Goal: Transaction & Acquisition: Purchase product/service

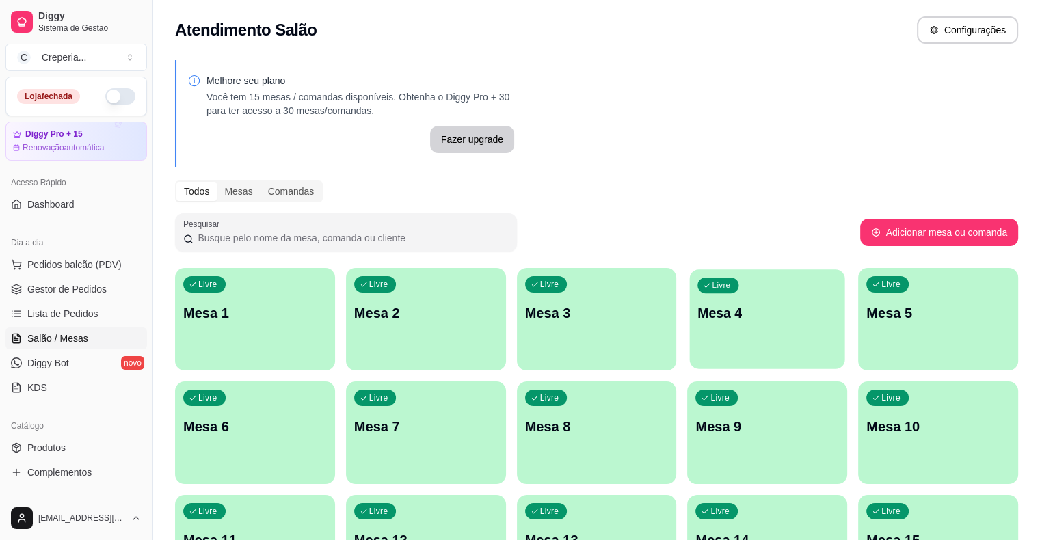
click at [698, 318] on p "Mesa 4" at bounding box center [768, 313] width 140 height 18
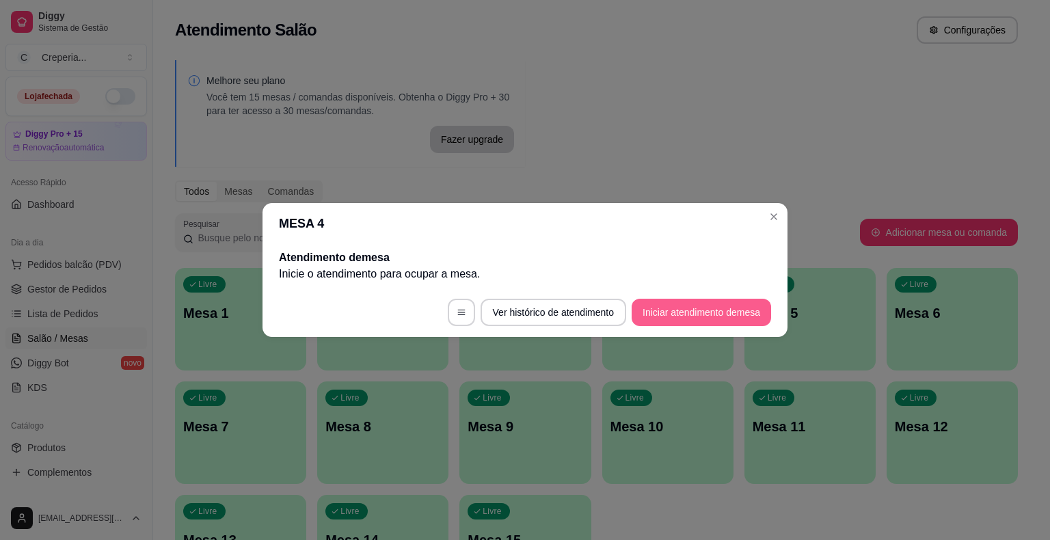
click at [654, 315] on button "Iniciar atendimento de mesa" at bounding box center [702, 312] width 140 height 27
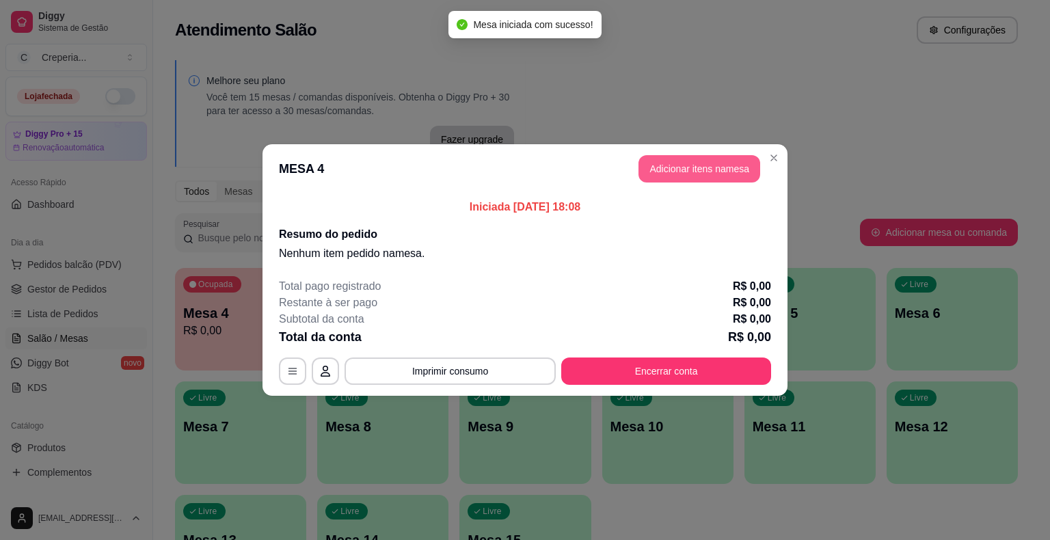
click at [685, 169] on button "Adicionar itens na mesa" at bounding box center [700, 168] width 122 height 27
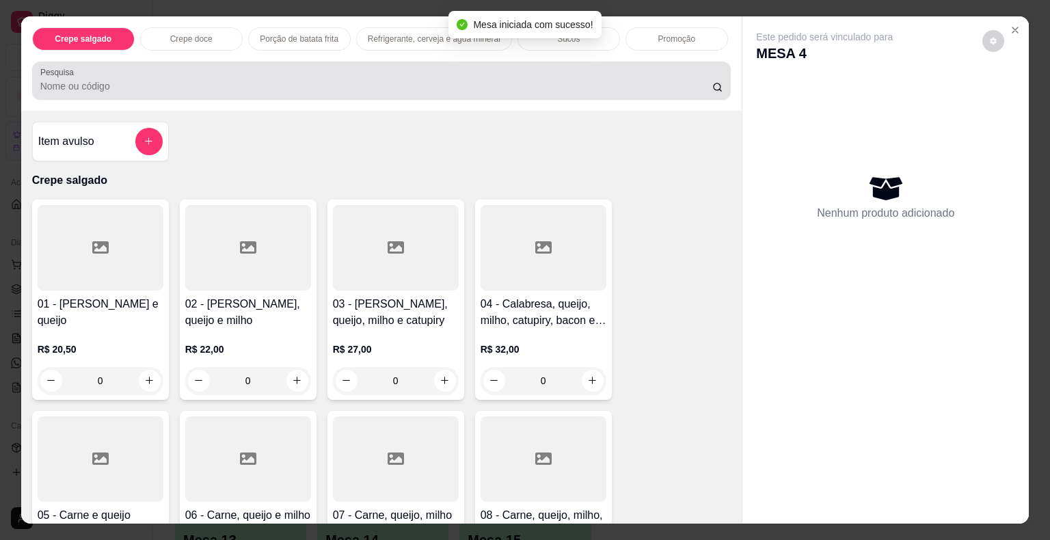
click at [609, 83] on input "Pesquisa" at bounding box center [376, 86] width 672 height 14
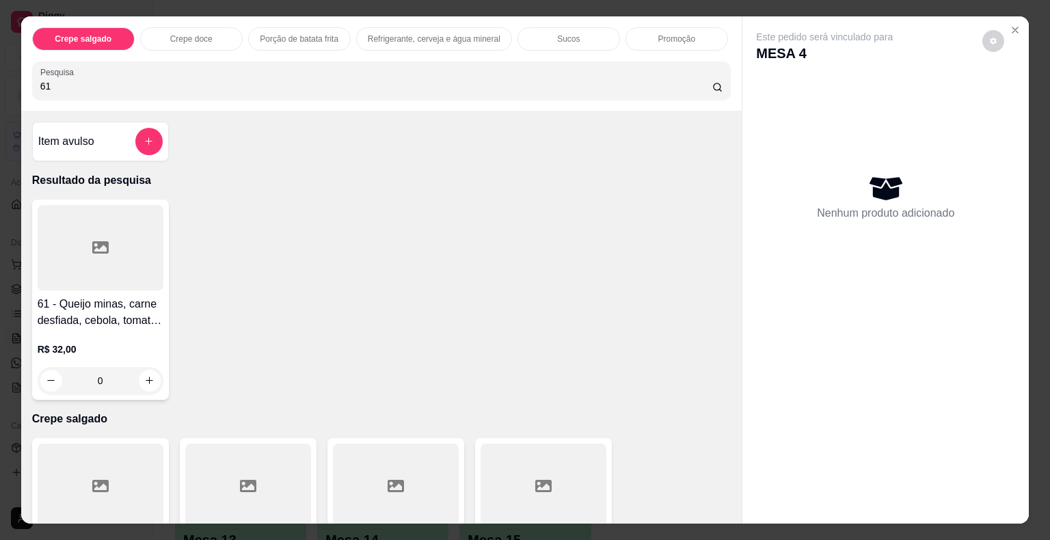
type input "61"
click at [118, 233] on div at bounding box center [101, 247] width 126 height 85
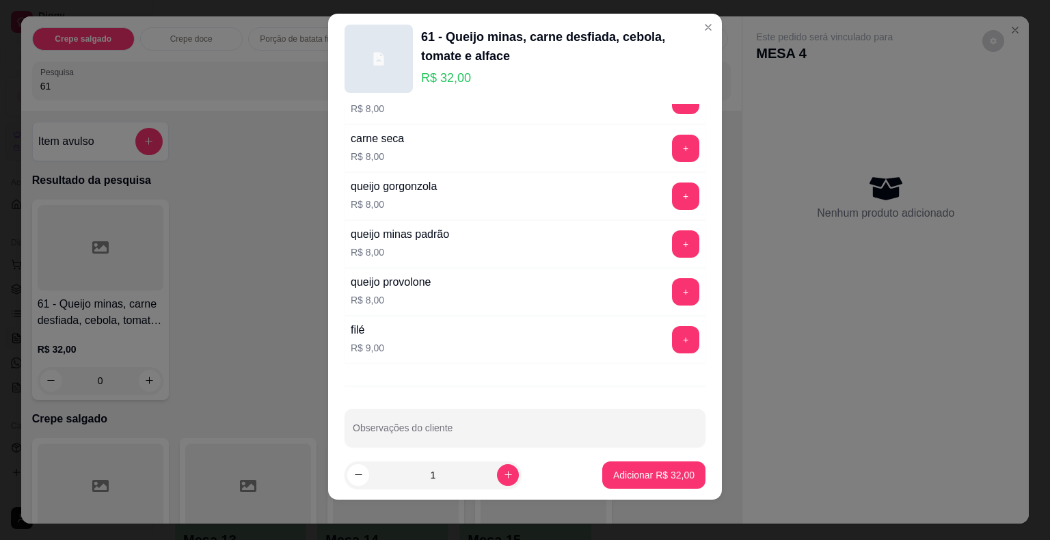
scroll to position [16, 0]
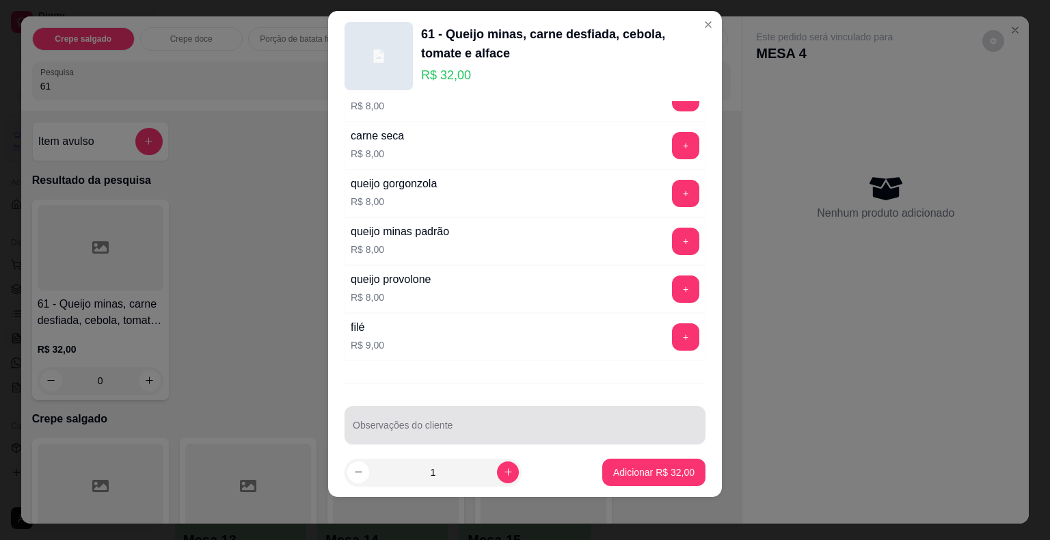
click at [512, 412] on div at bounding box center [525, 425] width 345 height 27
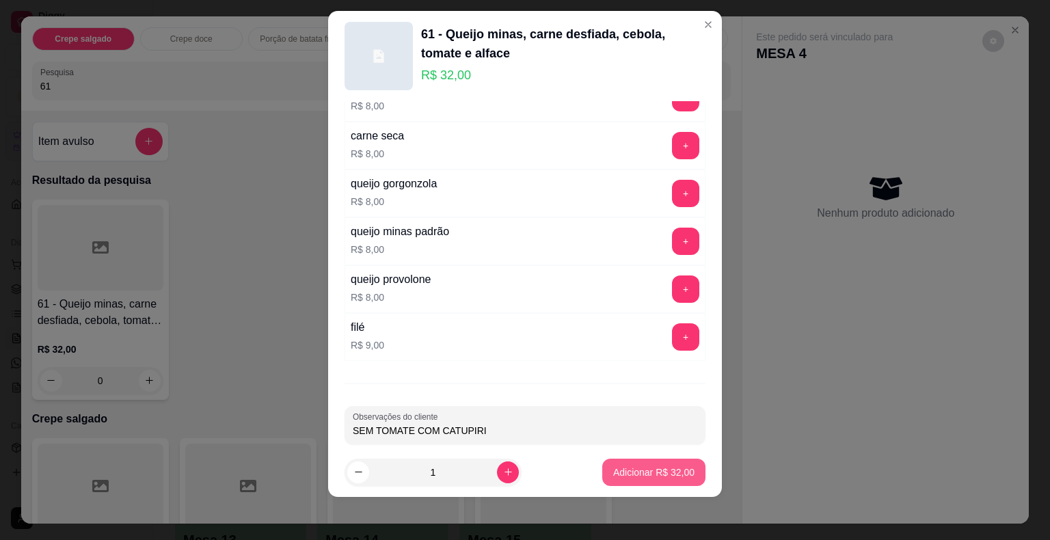
type input "SEM TOMATE COM CATUPIRI"
click at [623, 471] on p "Adicionar R$ 32,00" at bounding box center [654, 472] width 79 height 13
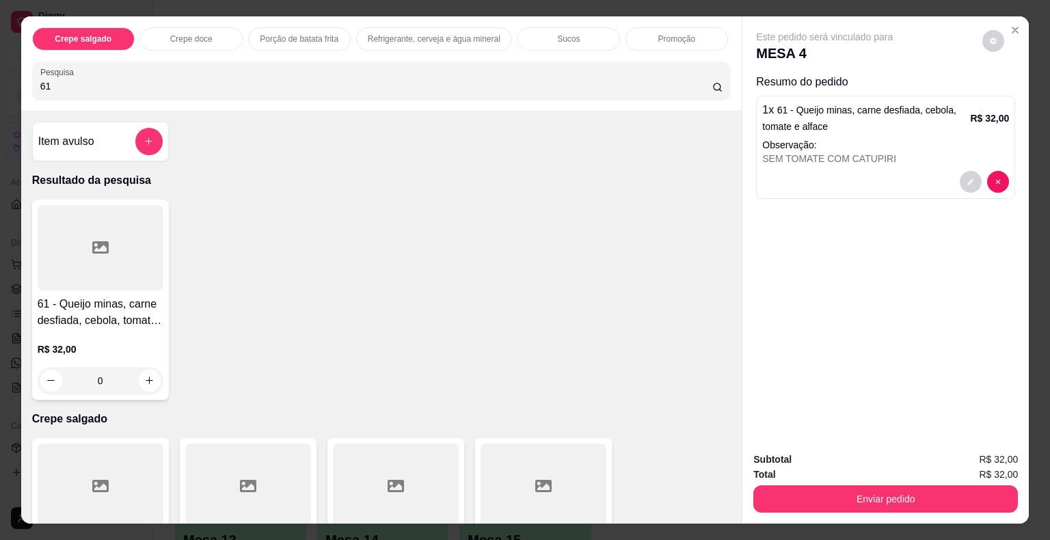
drag, startPoint x: 64, startPoint y: 77, endPoint x: 0, endPoint y: 77, distance: 63.6
click at [0, 77] on div "Crepe salgado Crepe doce Porção de batata frita Refrigerante, cerveja e água mi…" at bounding box center [525, 270] width 1050 height 540
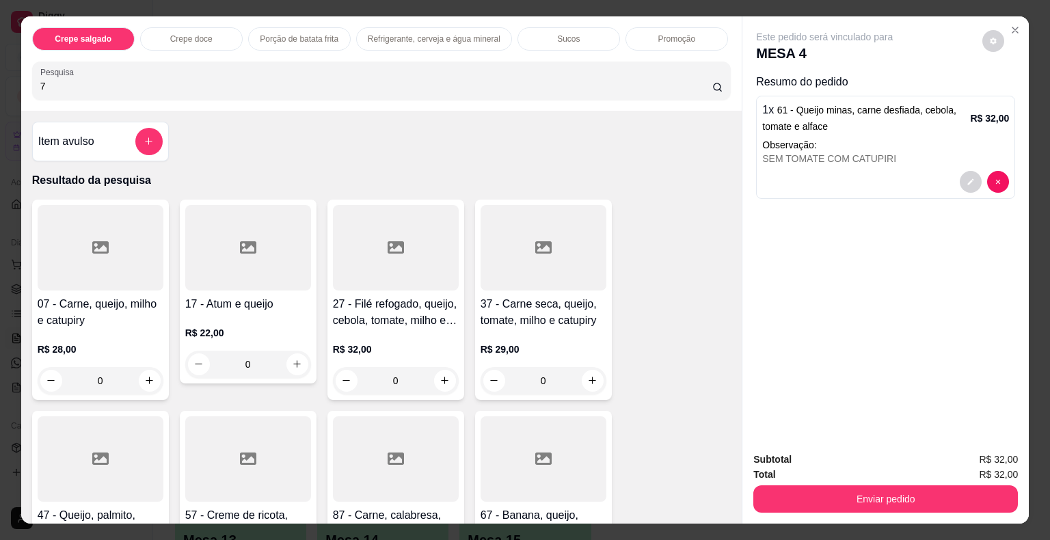
type input "7"
click at [122, 232] on div at bounding box center [101, 247] width 126 height 85
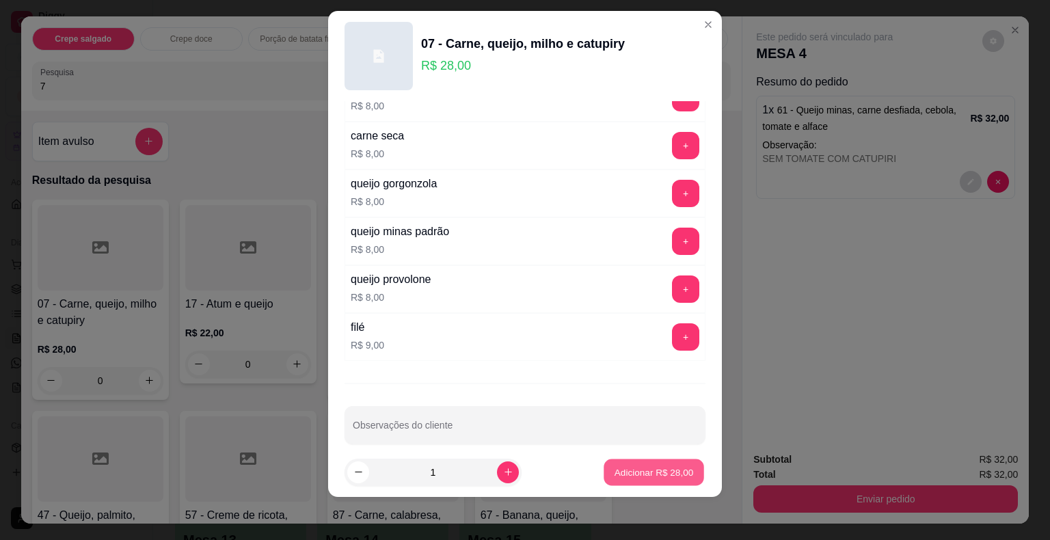
click at [615, 468] on p "Adicionar R$ 28,00" at bounding box center [654, 472] width 79 height 13
type input "1"
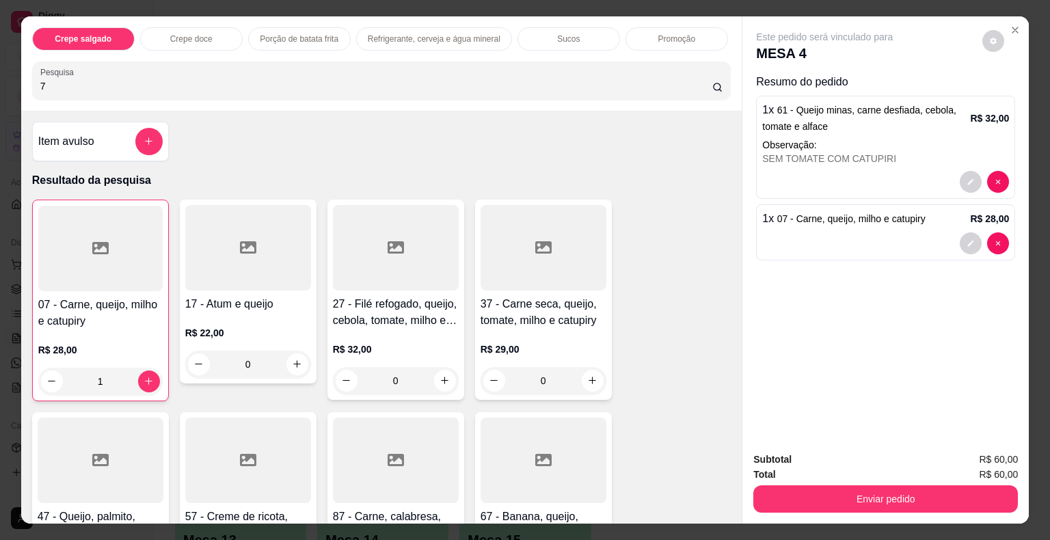
drag, startPoint x: 82, startPoint y: 75, endPoint x: 0, endPoint y: 70, distance: 82.2
click at [0, 70] on div "Crepe salgado Crepe doce Porção de batata frita Refrigerante, cerveja e água mi…" at bounding box center [525, 270] width 1050 height 540
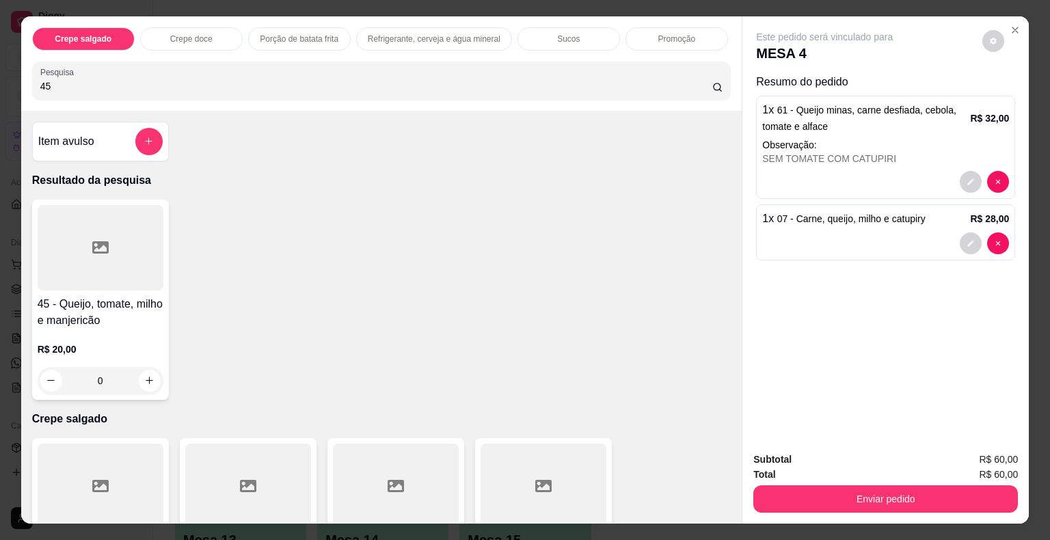
type input "45"
click at [79, 242] on div at bounding box center [101, 247] width 126 height 85
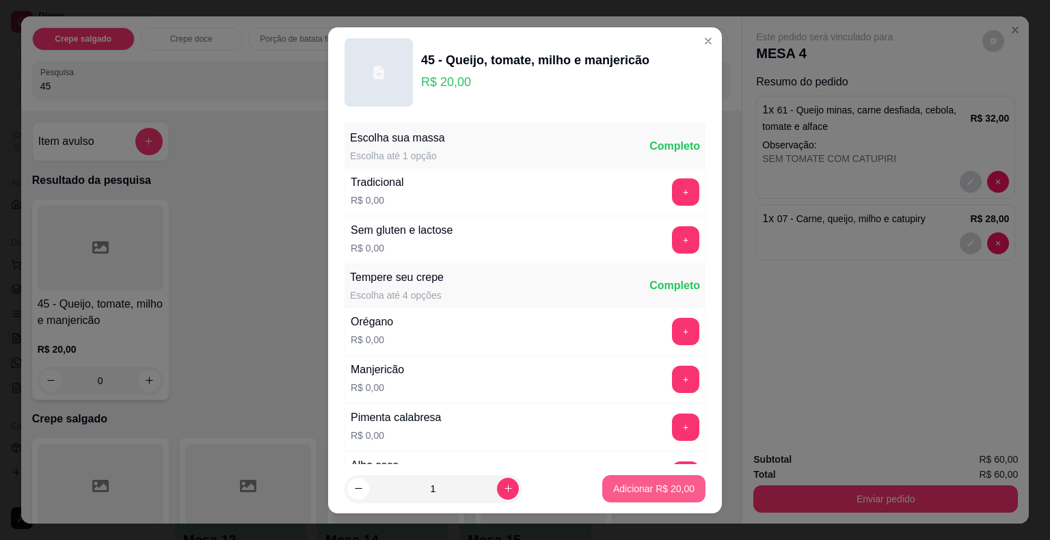
click at [624, 496] on button "Adicionar R$ 20,00" at bounding box center [654, 488] width 103 height 27
type input "1"
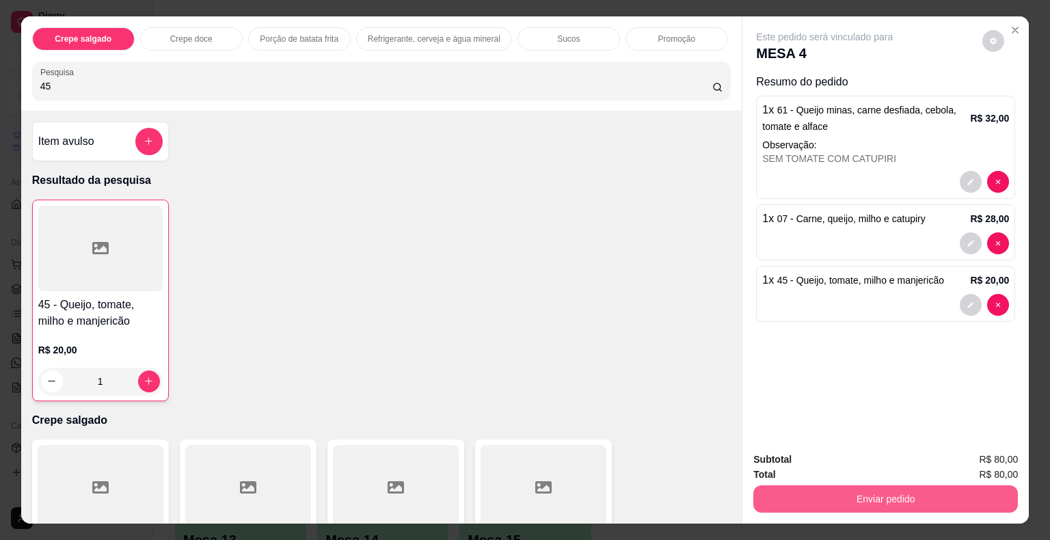
click at [791, 489] on button "Enviar pedido" at bounding box center [886, 499] width 265 height 27
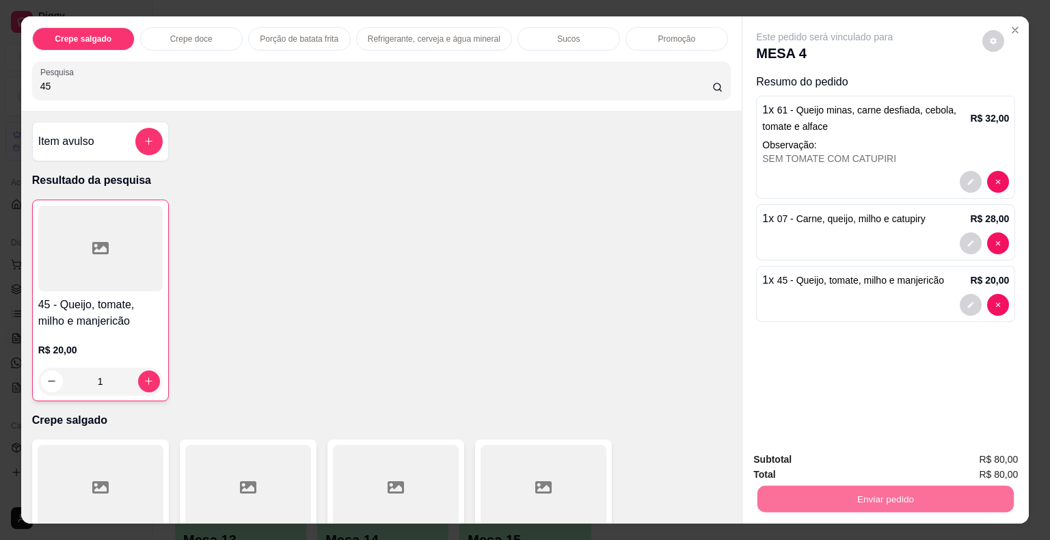
click at [812, 466] on button "Não registrar e enviar pedido" at bounding box center [840, 461] width 142 height 26
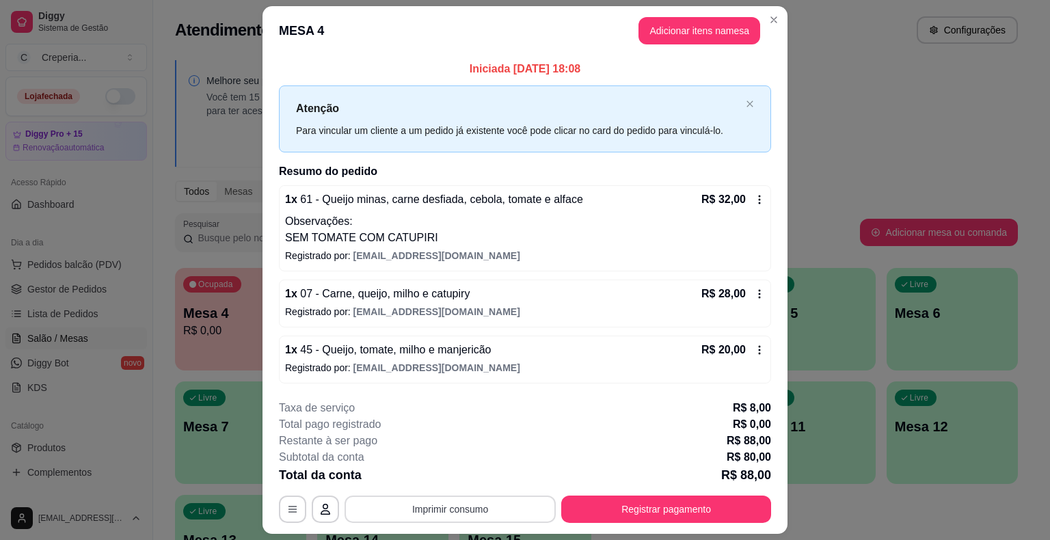
click at [416, 507] on button "Imprimir consumo" at bounding box center [450, 509] width 211 height 27
click at [419, 477] on button "IMPRESSORA" at bounding box center [449, 476] width 96 height 21
click at [283, 502] on button "button" at bounding box center [292, 509] width 27 height 27
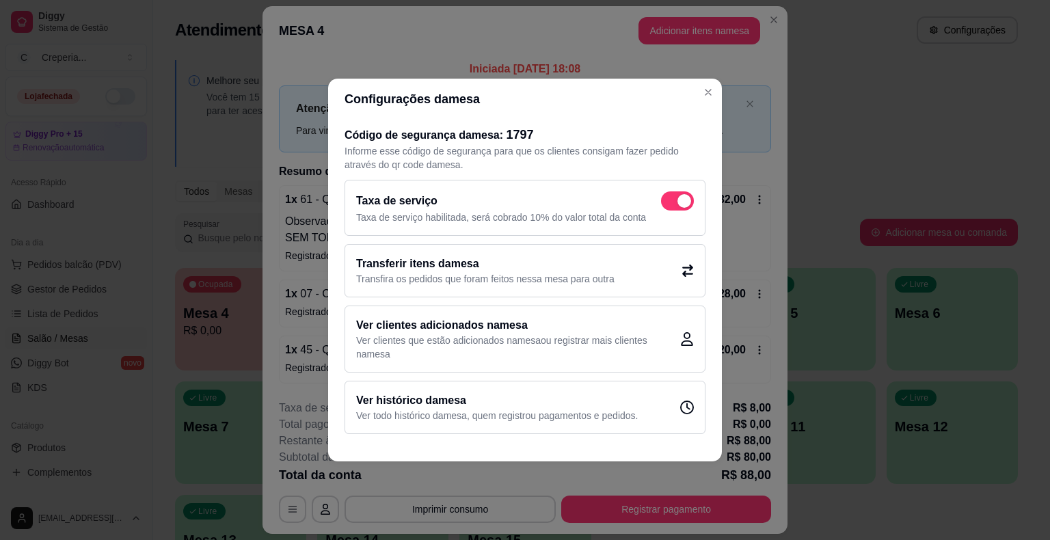
click at [686, 194] on span at bounding box center [685, 201] width 14 height 14
click at [670, 204] on input "checkbox" at bounding box center [665, 208] width 9 height 9
checkbox input "false"
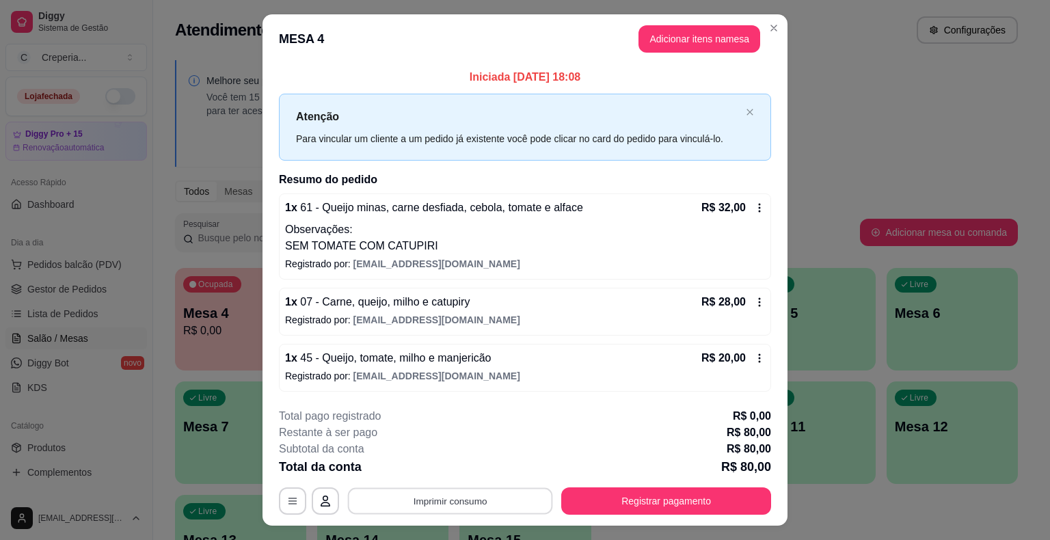
click at [514, 494] on button "Imprimir consumo" at bounding box center [450, 501] width 205 height 27
click at [479, 466] on button "IMPRESSORA" at bounding box center [449, 468] width 96 height 21
click at [468, 494] on button "Imprimir consumo" at bounding box center [450, 501] width 211 height 27
click at [471, 477] on button "IMPRESSORA" at bounding box center [449, 469] width 99 height 22
